Goal: Task Accomplishment & Management: Use online tool/utility

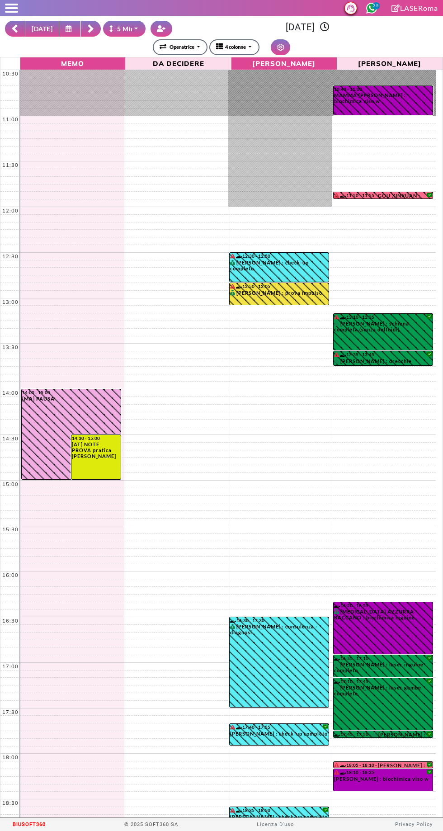
select select "*"
click at [43, 33] on button "[DATE]" at bounding box center [42, 29] width 34 height 16
type input "**********"
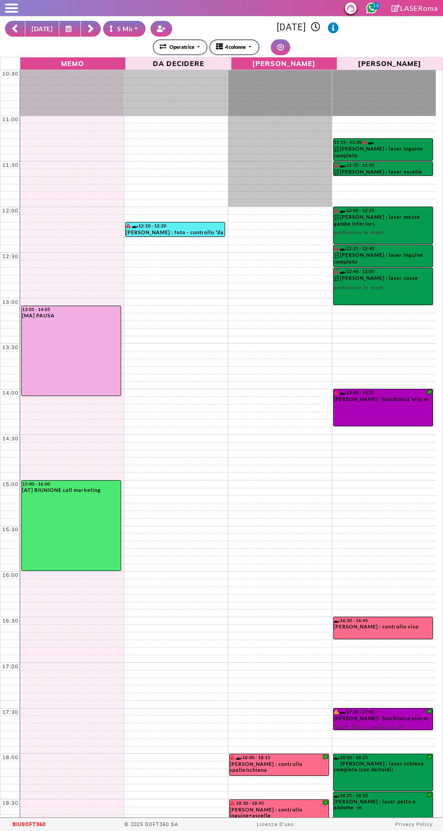
scroll to position [119, 0]
